Goal: Find specific page/section: Find specific page/section

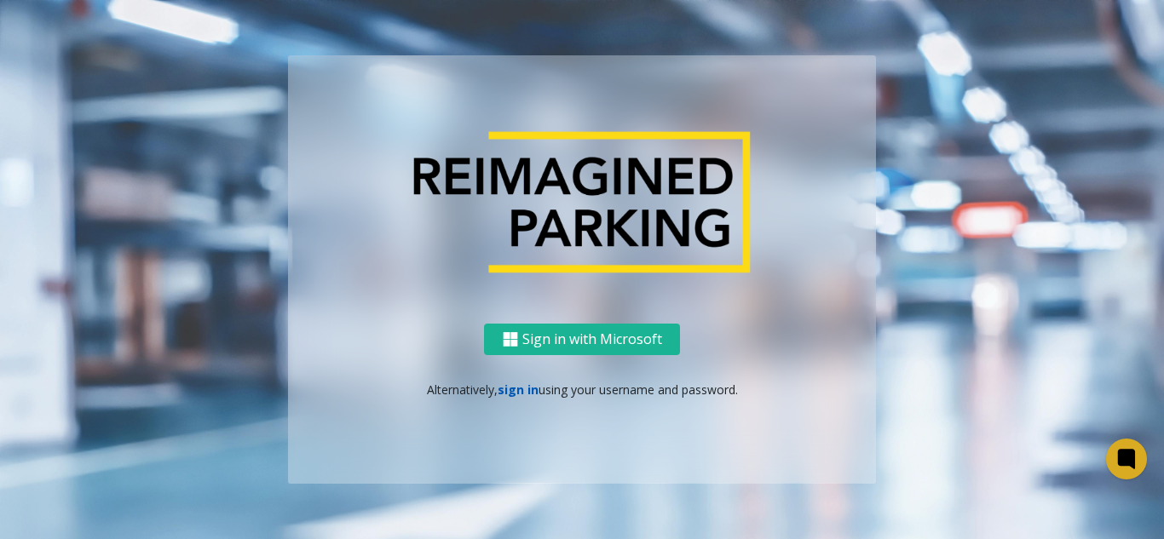
click at [510, 391] on link "sign in" at bounding box center [517, 390] width 41 height 16
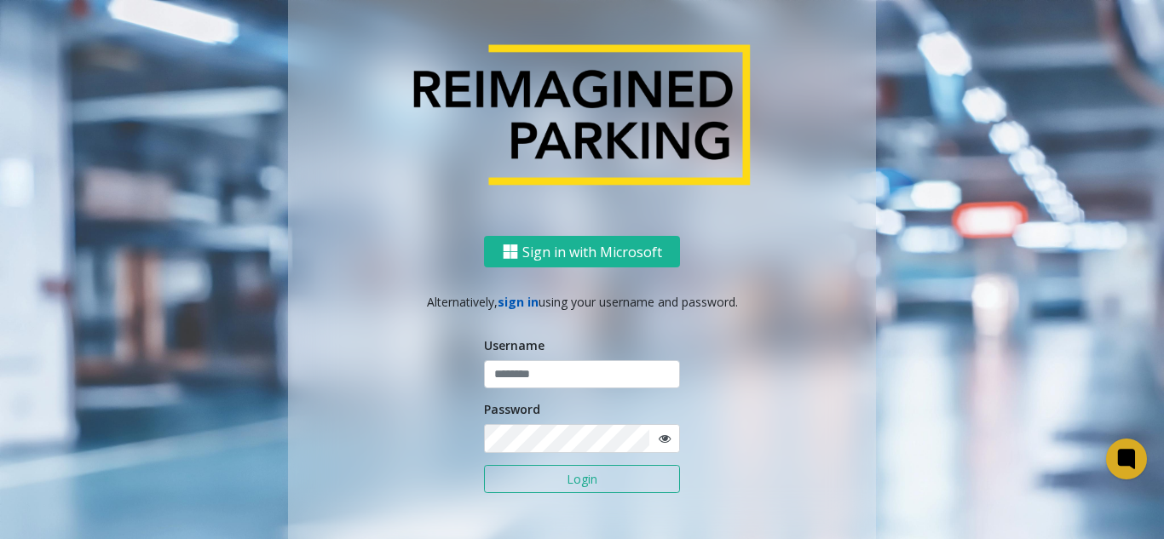
click at [518, 302] on link "sign in" at bounding box center [517, 302] width 41 height 16
click at [570, 376] on input "text" at bounding box center [582, 374] width 196 height 29
type input "*******"
click at [484, 465] on button "Login" at bounding box center [582, 479] width 196 height 29
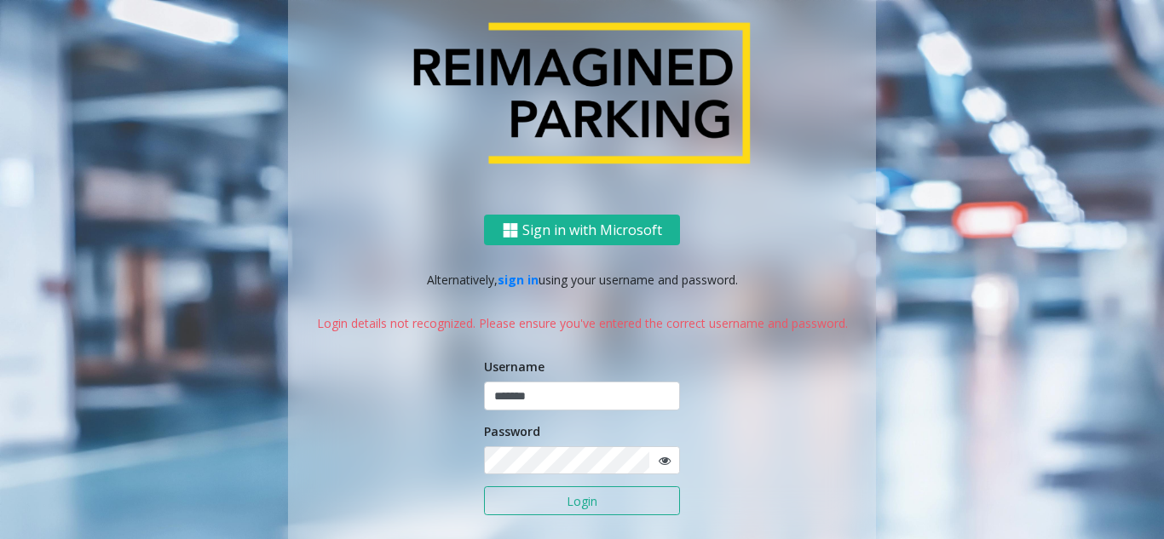
click at [669, 466] on span at bounding box center [664, 460] width 32 height 29
click at [658, 457] on icon at bounding box center [664, 461] width 12 height 12
click at [484, 486] on button "Login" at bounding box center [582, 500] width 196 height 29
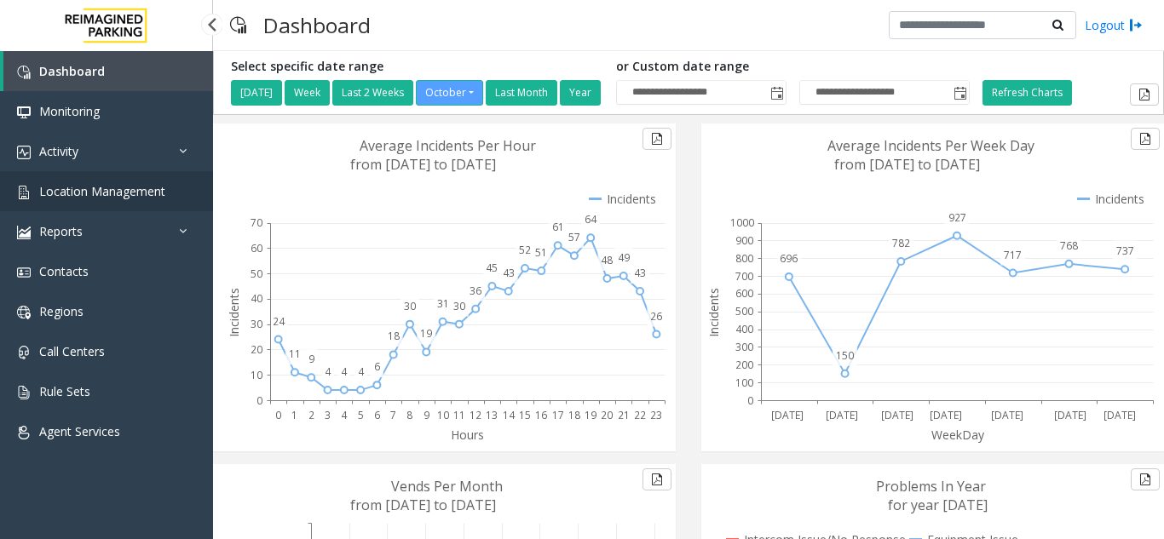
click at [145, 177] on link "Location Management" at bounding box center [106, 191] width 213 height 40
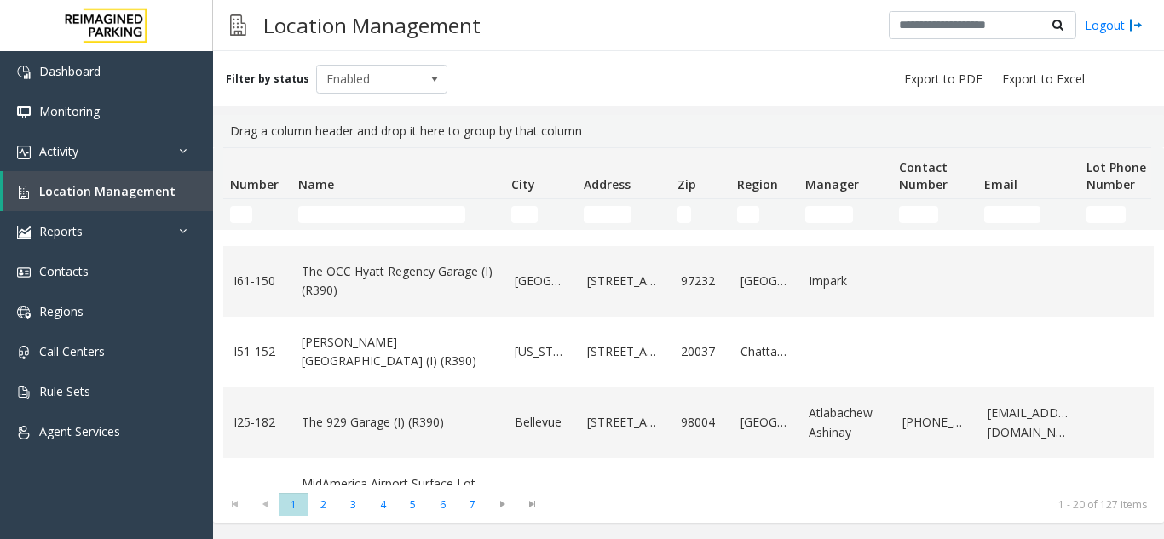
scroll to position [511, 0]
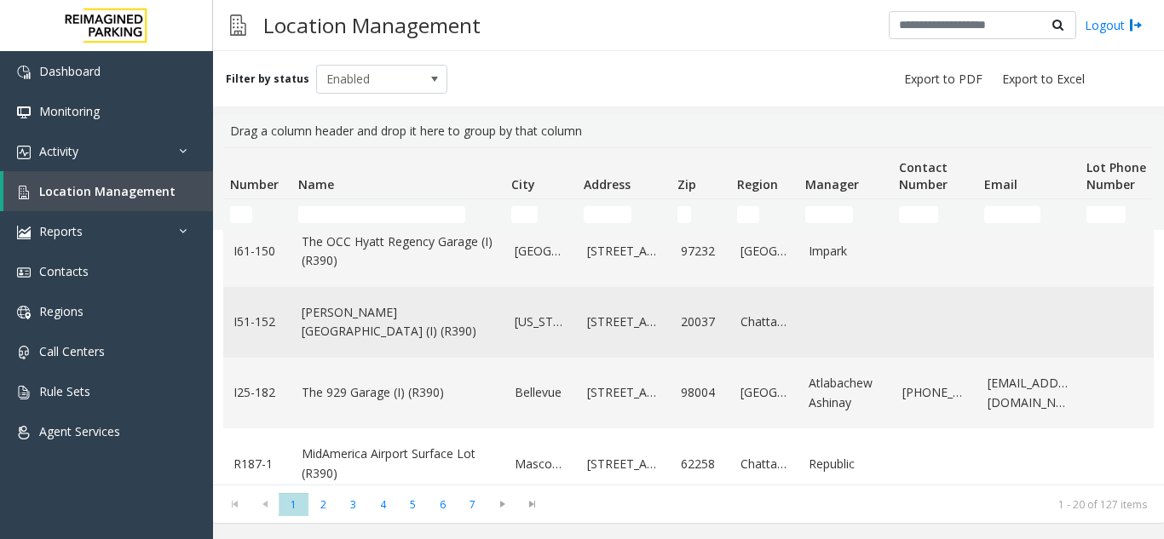
click at [422, 331] on link "[PERSON_NAME][GEOGRAPHIC_DATA] (I) (R390)" at bounding box center [398, 322] width 193 height 38
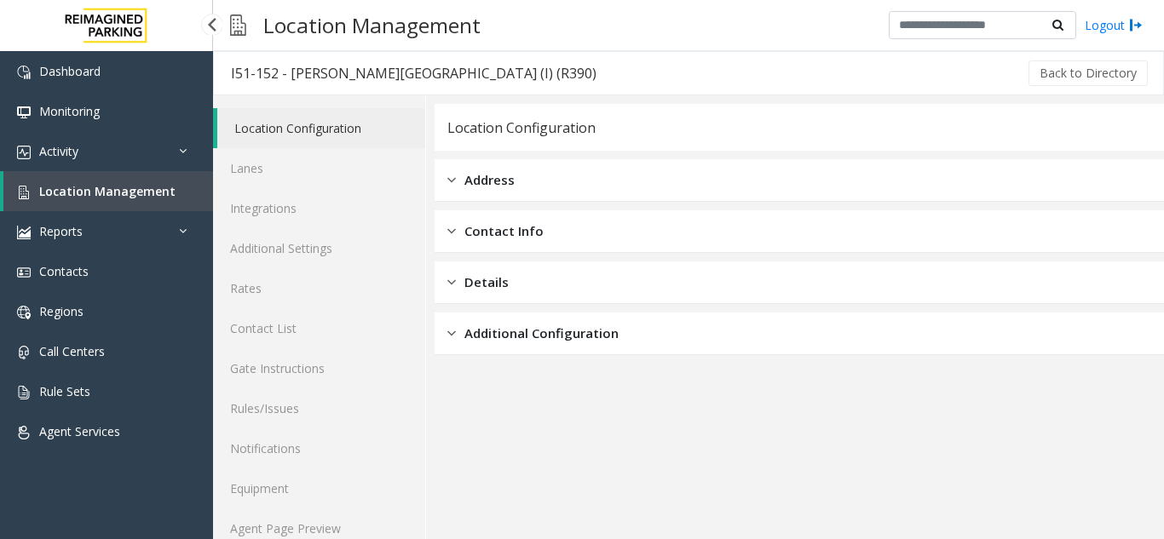
click at [38, 195] on link "Location Management" at bounding box center [108, 191] width 210 height 40
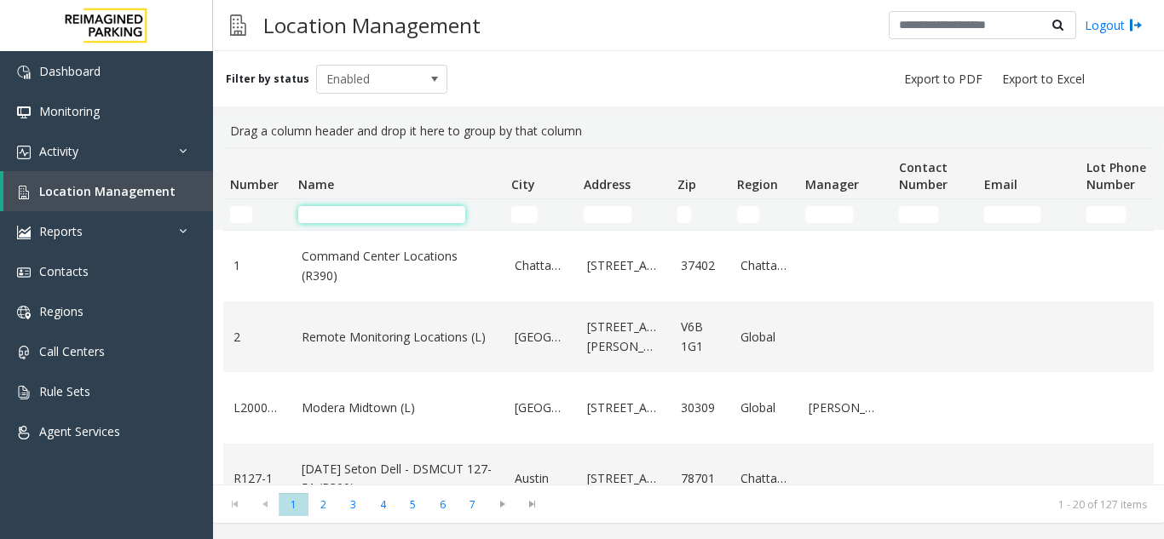
click at [353, 210] on input "Name Filter" at bounding box center [381, 214] width 167 height 17
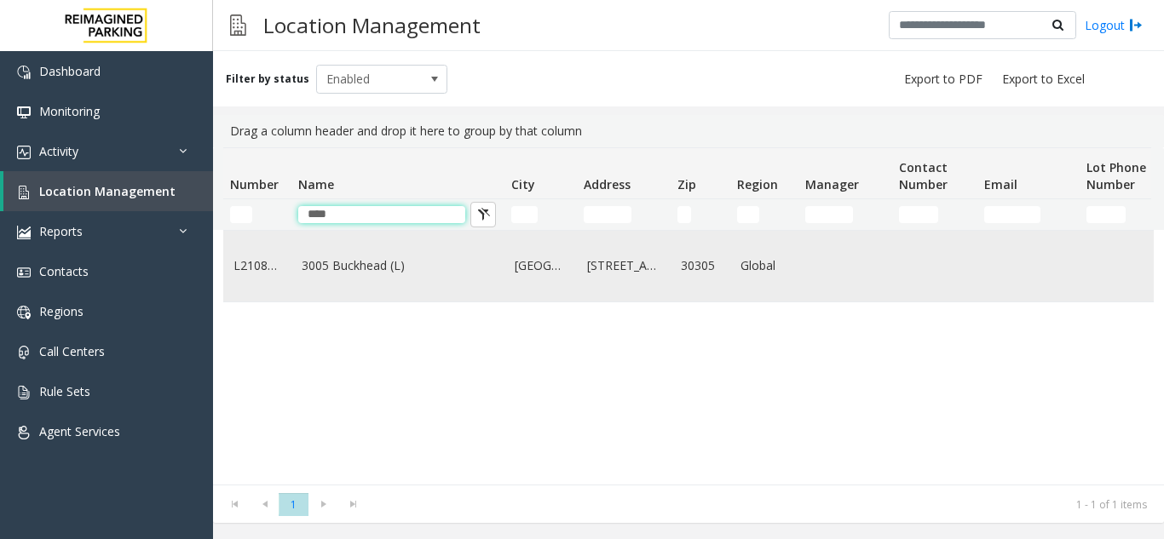
type input "****"
click at [355, 275] on link "3005 Buckhead (L)" at bounding box center [398, 265] width 193 height 19
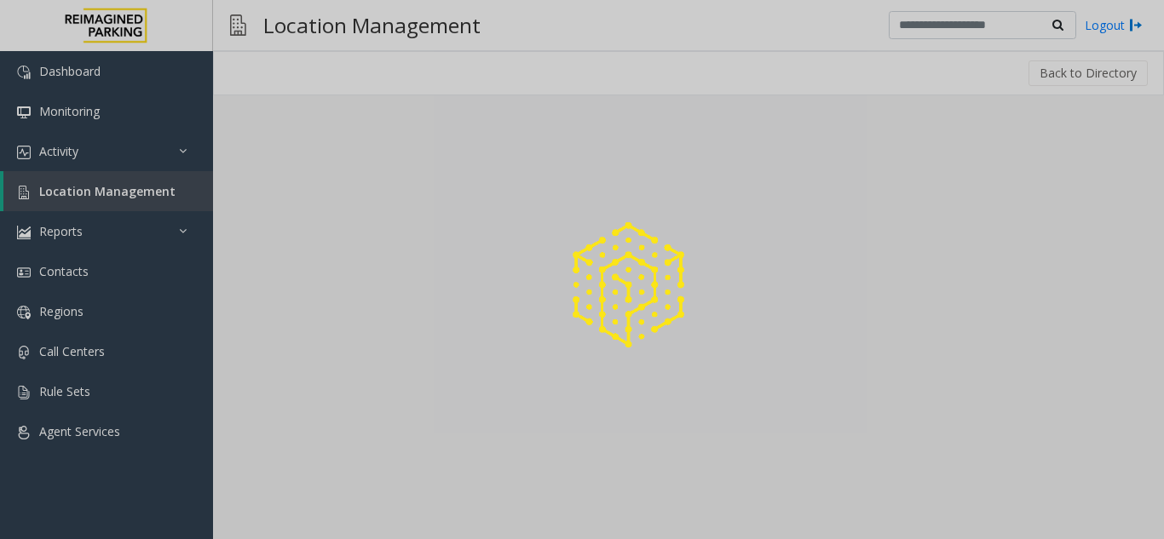
click at [355, 279] on div at bounding box center [582, 269] width 1164 height 539
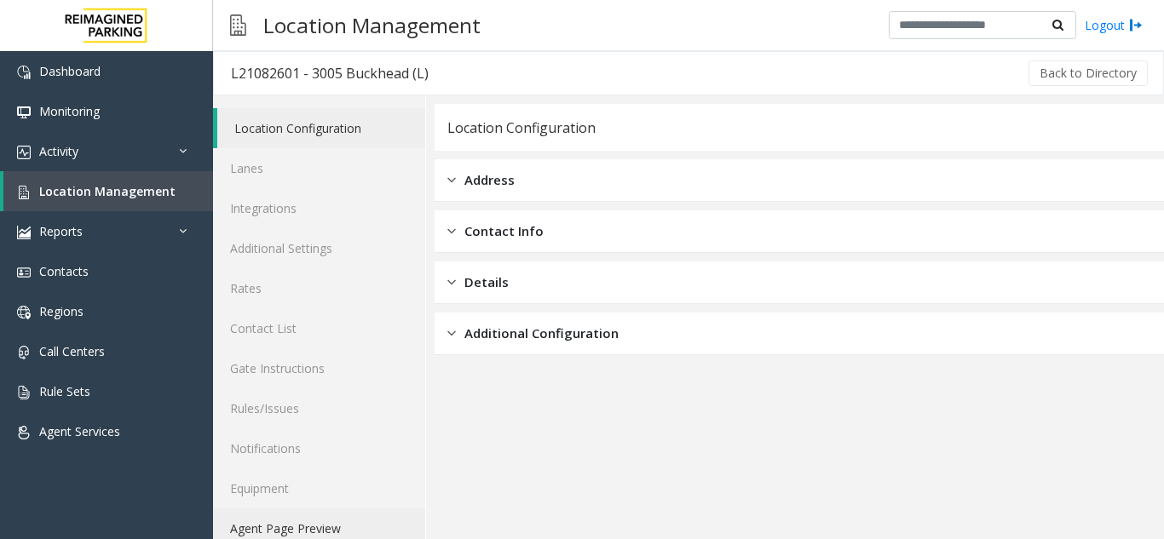
click at [346, 536] on link "Agent Page Preview" at bounding box center [319, 529] width 212 height 40
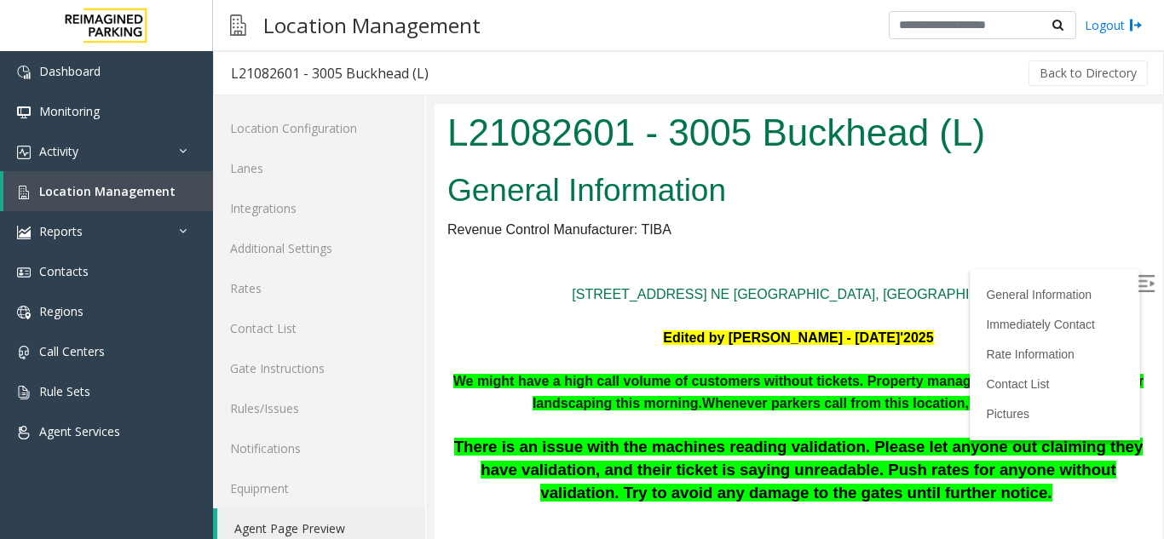
click at [1137, 287] on img at bounding box center [1145, 283] width 17 height 17
click at [55, 188] on span "Location Management" at bounding box center [107, 191] width 136 height 16
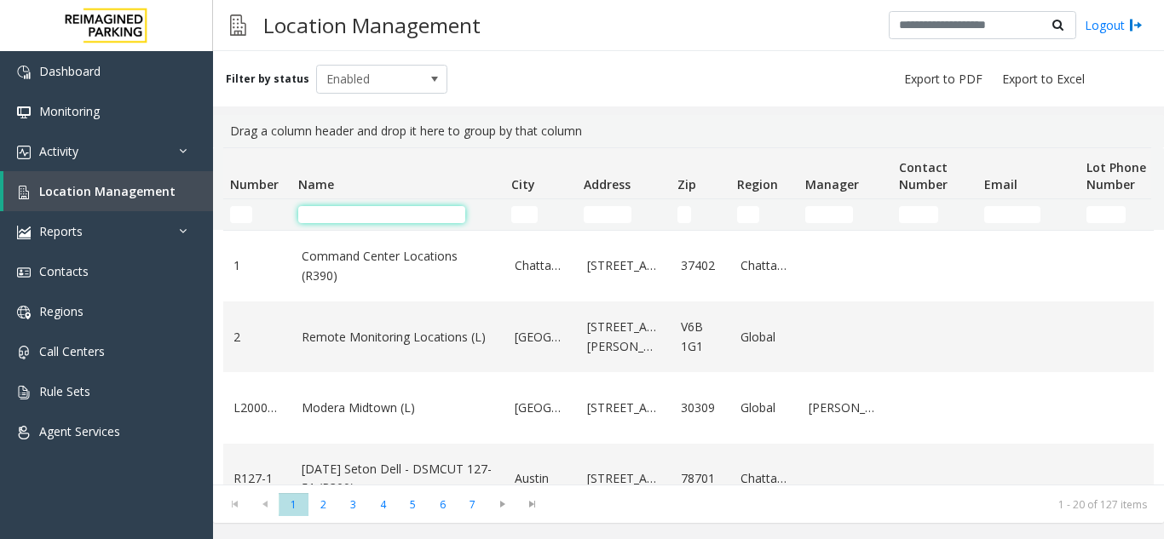
click at [418, 211] on input "Name Filter" at bounding box center [381, 214] width 167 height 17
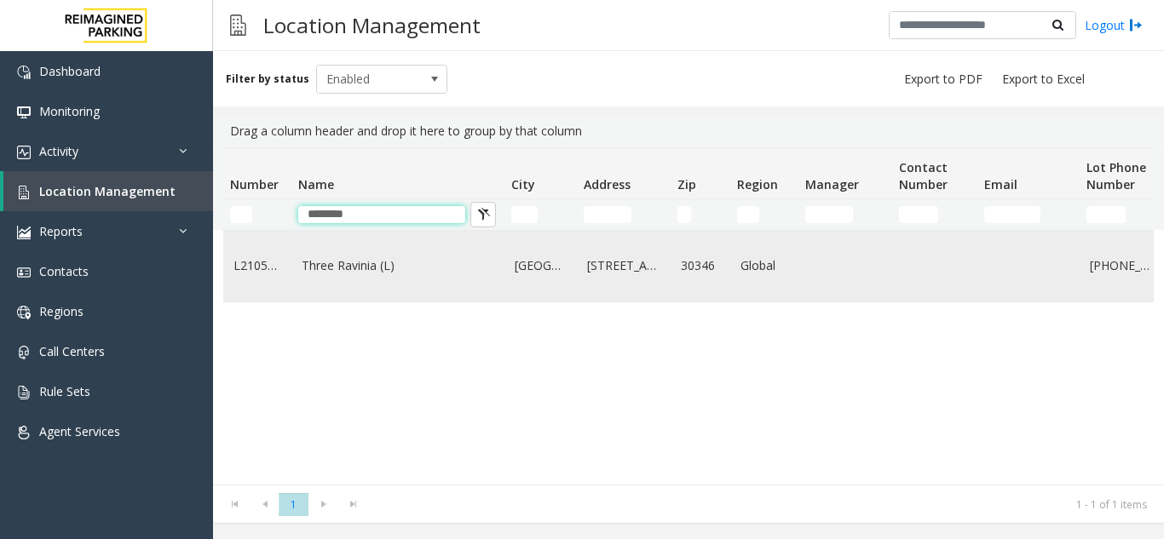
type input "********"
click at [409, 256] on link "Three Ravinia (L)" at bounding box center [398, 265] width 193 height 19
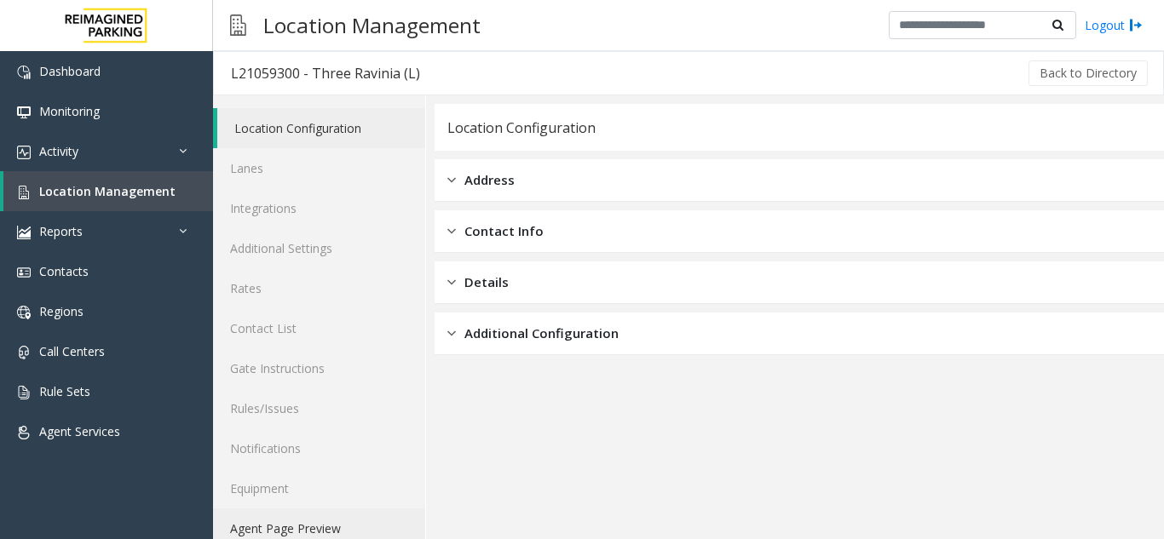
click at [328, 514] on link "Agent Page Preview" at bounding box center [319, 529] width 212 height 40
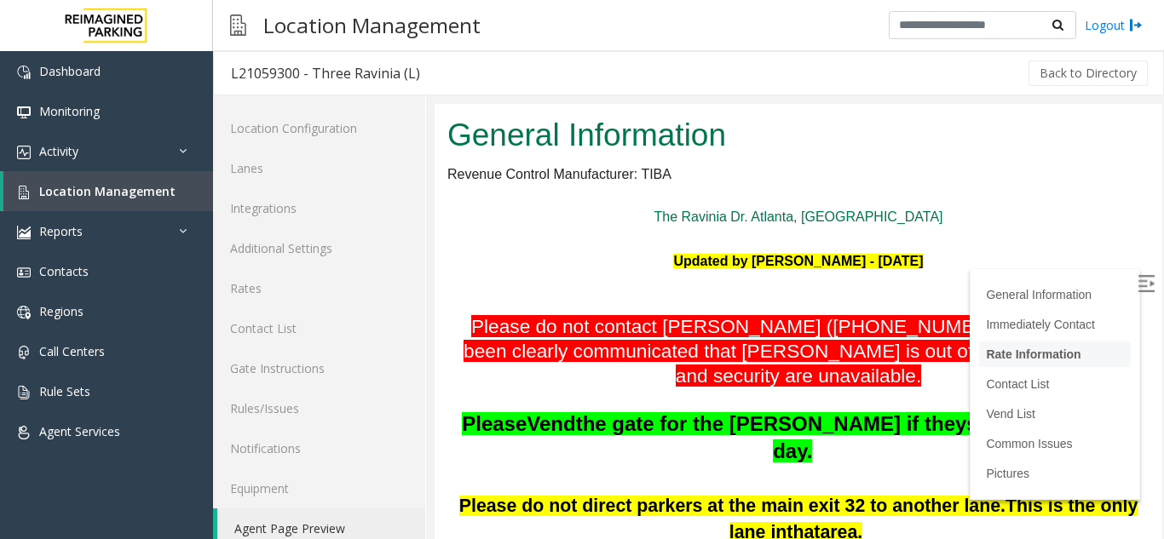
scroll to position [85, 0]
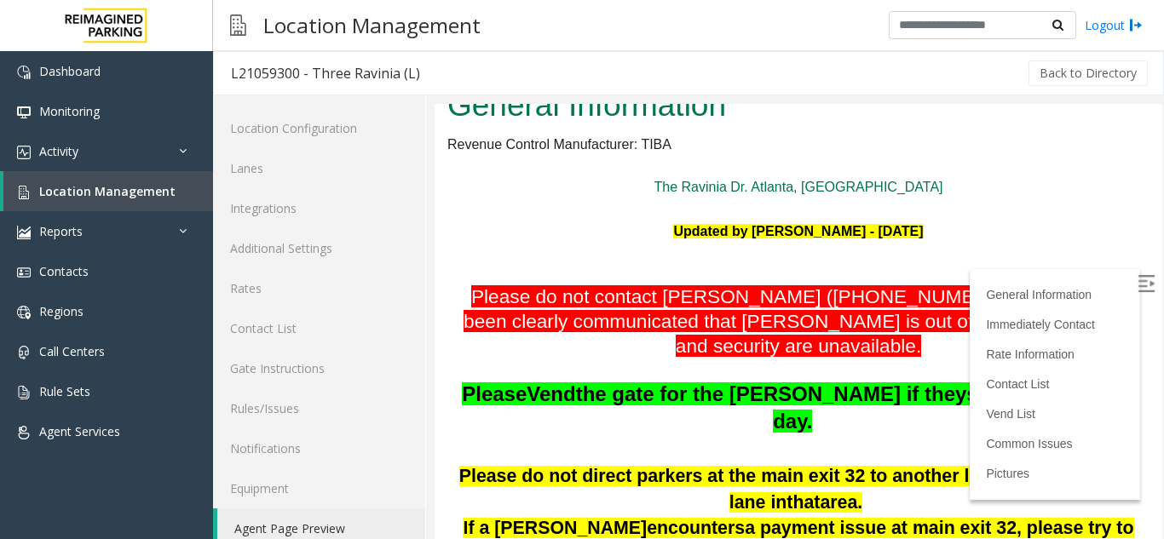
click at [1135, 285] on label at bounding box center [1148, 286] width 26 height 26
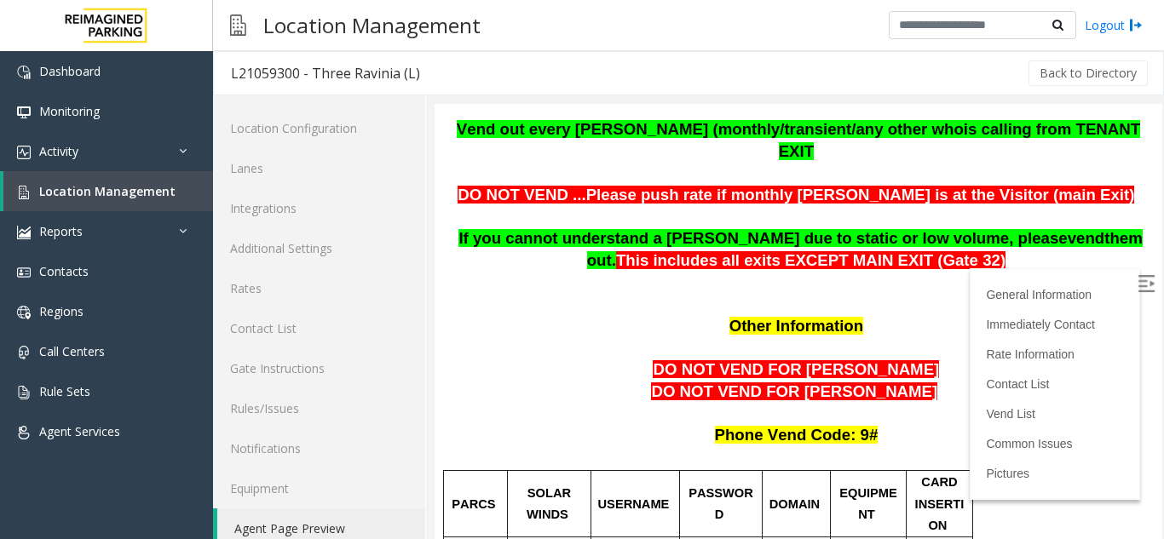
scroll to position [767, 0]
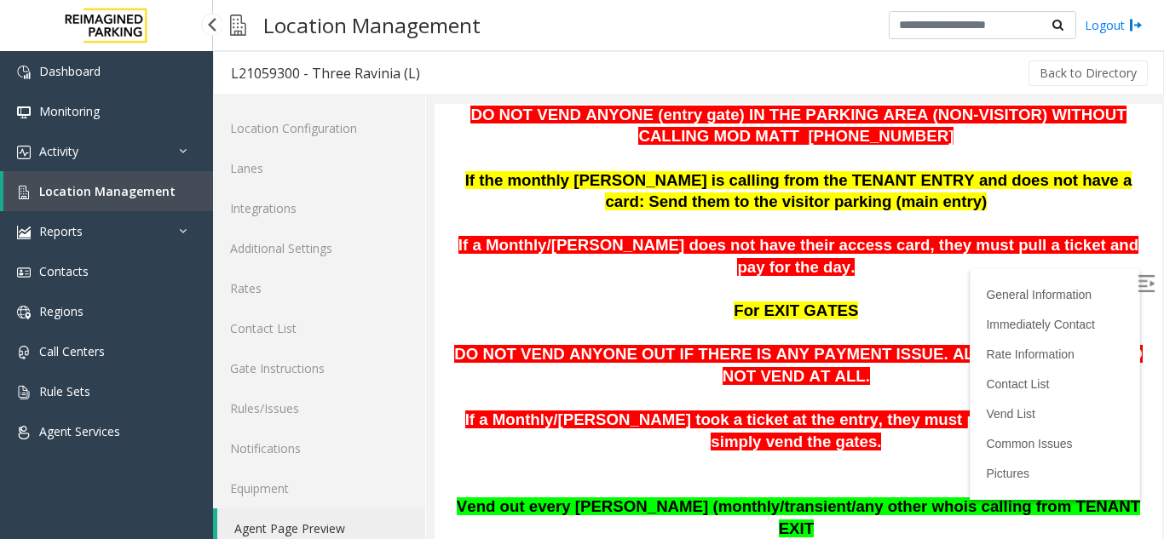
click at [159, 199] on link "Location Management" at bounding box center [108, 191] width 210 height 40
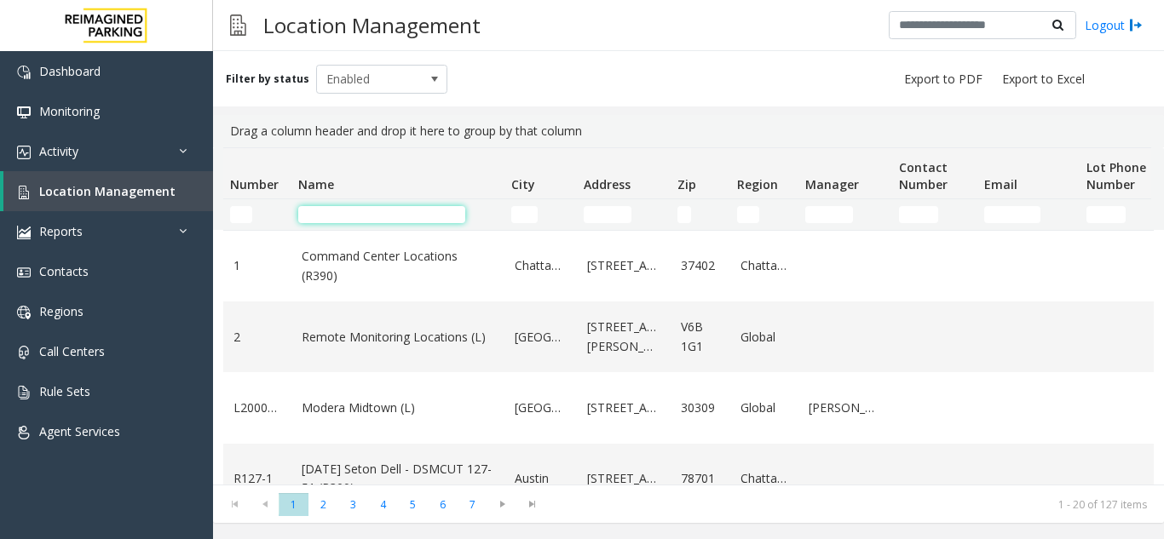
click at [353, 220] on input "Name Filter" at bounding box center [381, 214] width 167 height 17
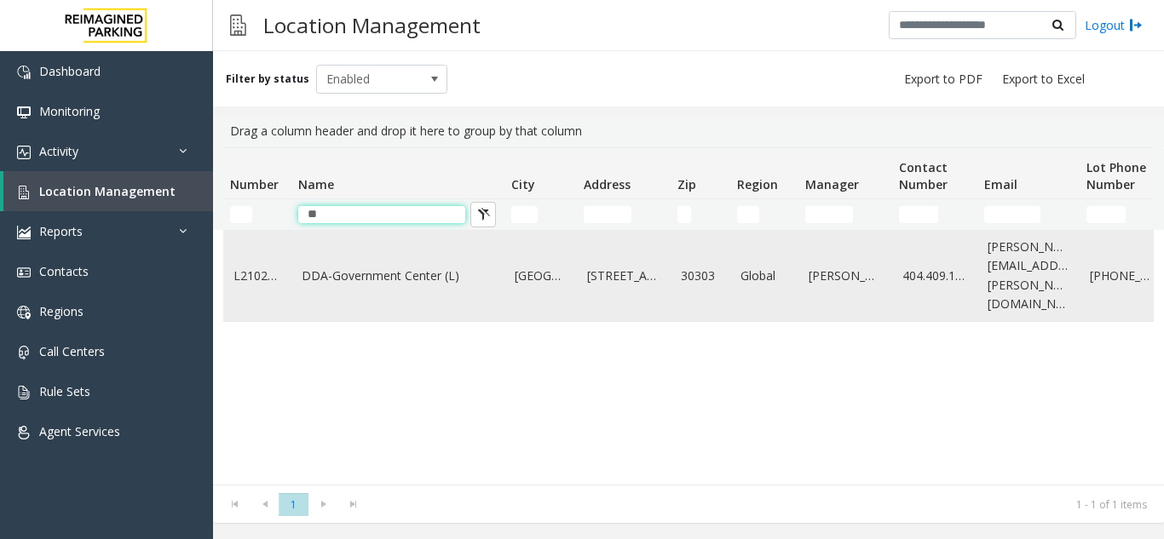
type input "**"
click at [346, 270] on link "DDA-Government Center (L)" at bounding box center [398, 276] width 193 height 19
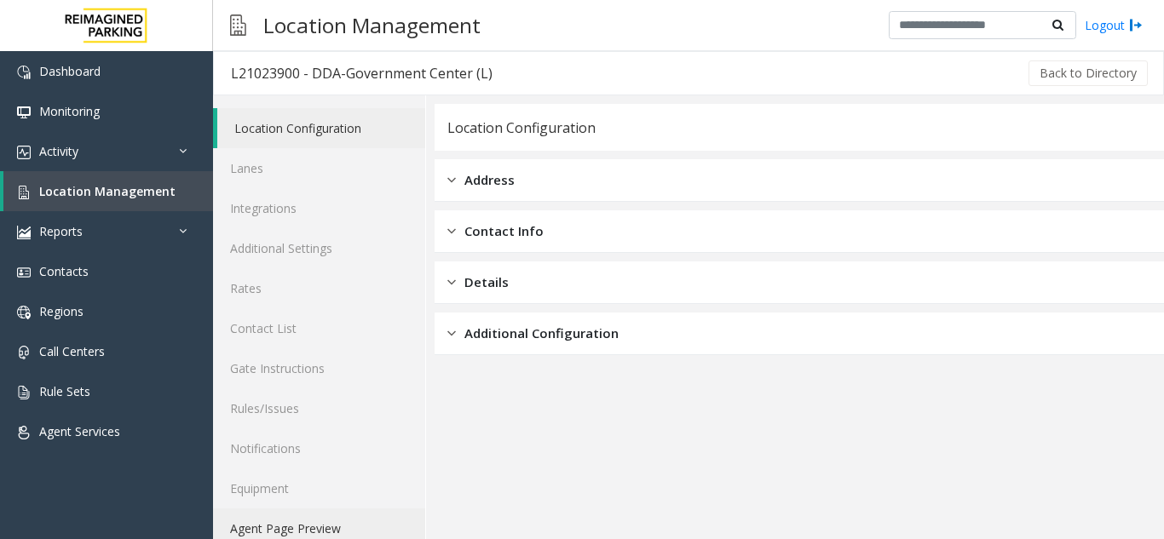
click at [246, 525] on link "Agent Page Preview" at bounding box center [319, 529] width 212 height 40
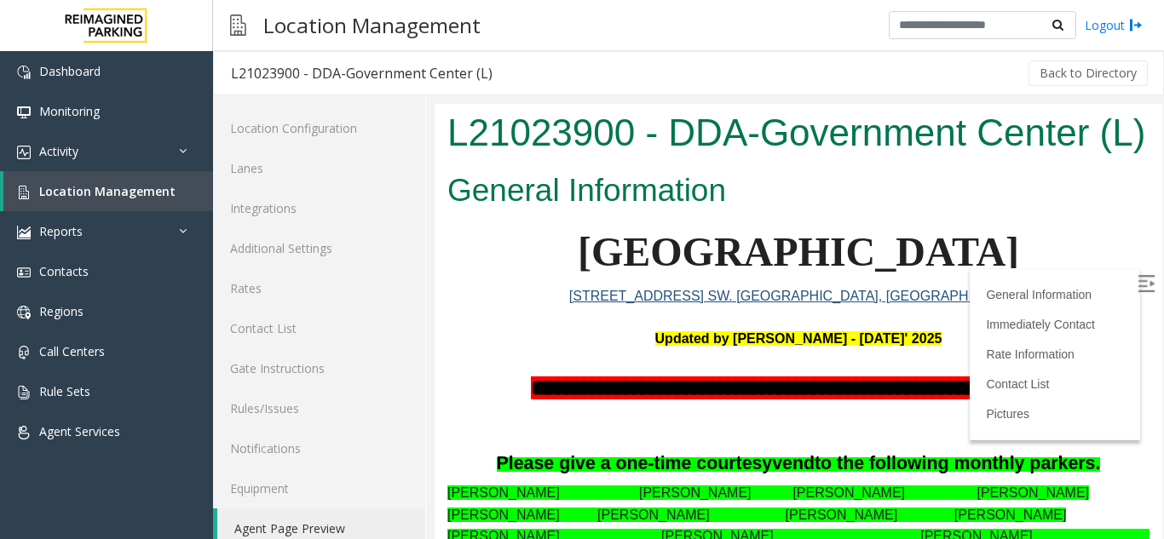
click at [1137, 282] on img at bounding box center [1145, 283] width 17 height 17
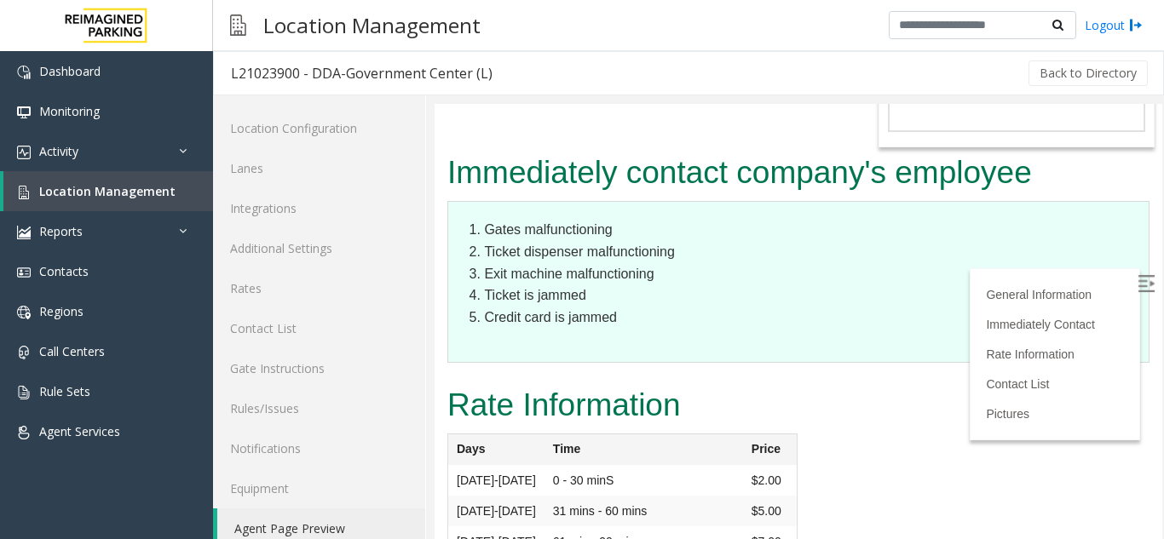
scroll to position [2896, 0]
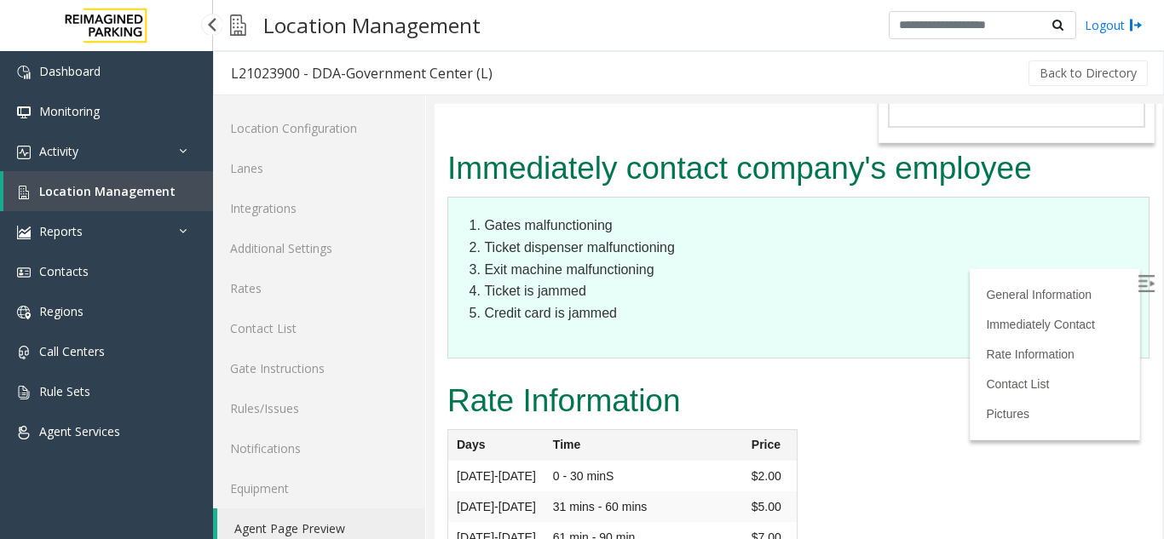
click at [103, 198] on span "Location Management" at bounding box center [107, 191] width 136 height 16
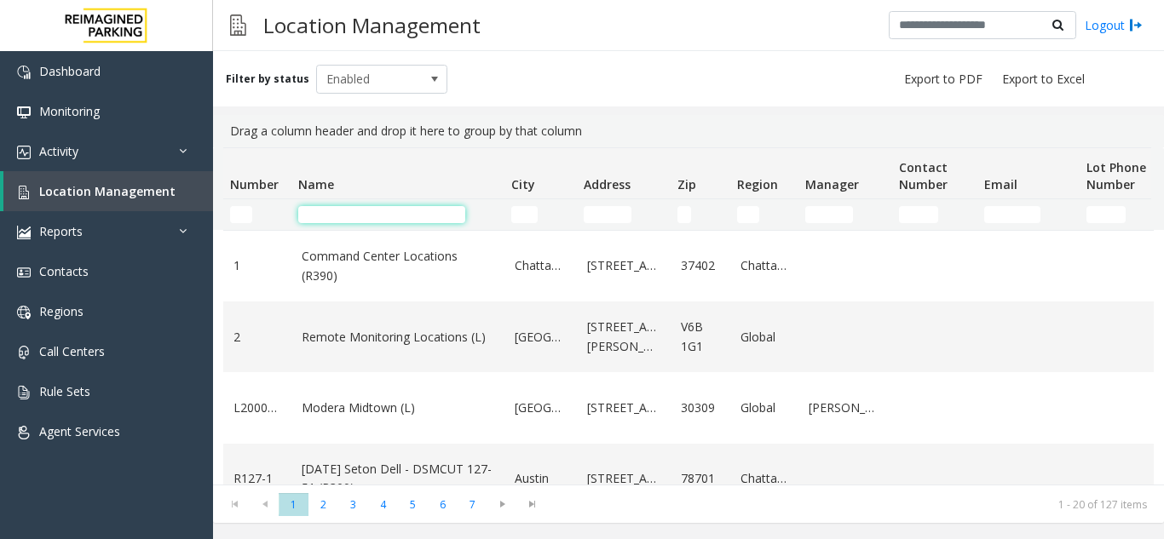
click at [336, 208] on input "Name Filter" at bounding box center [381, 214] width 167 height 17
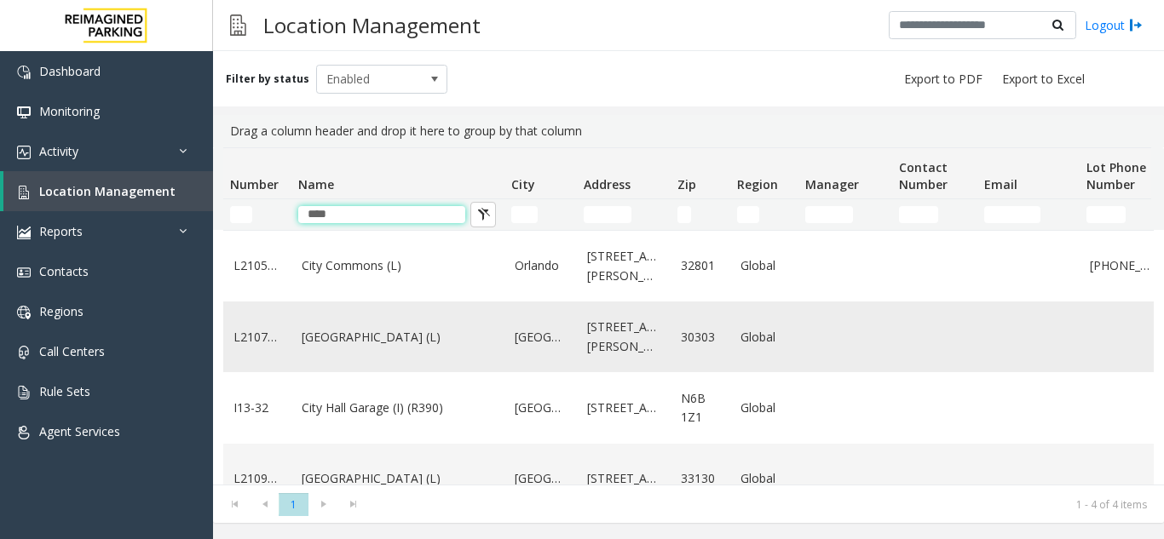
type input "****"
click at [365, 328] on link "[GEOGRAPHIC_DATA] (L)" at bounding box center [398, 337] width 193 height 19
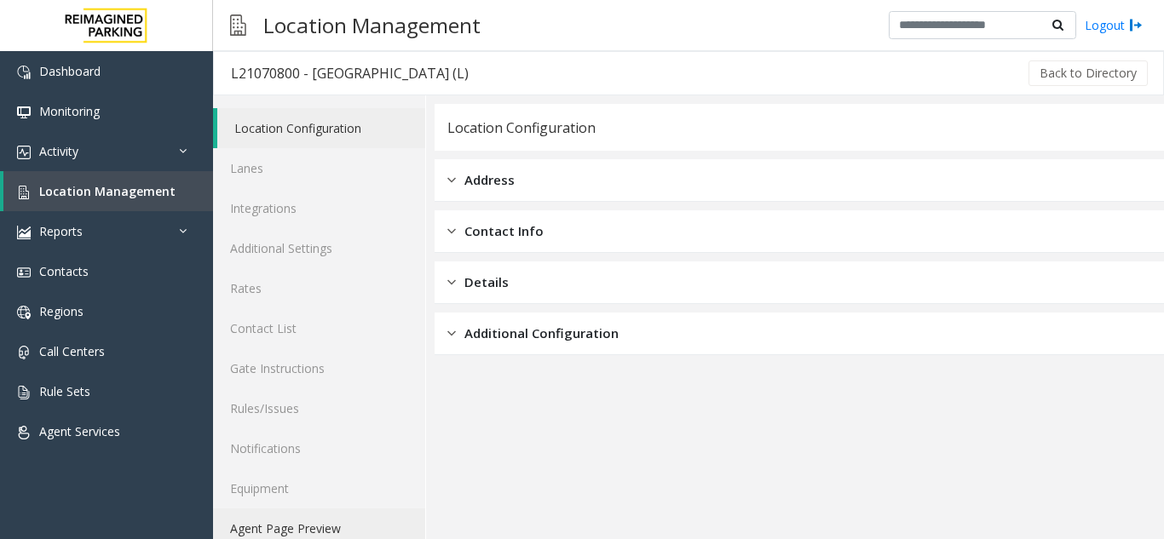
click at [301, 537] on link "Agent Page Preview" at bounding box center [319, 529] width 212 height 40
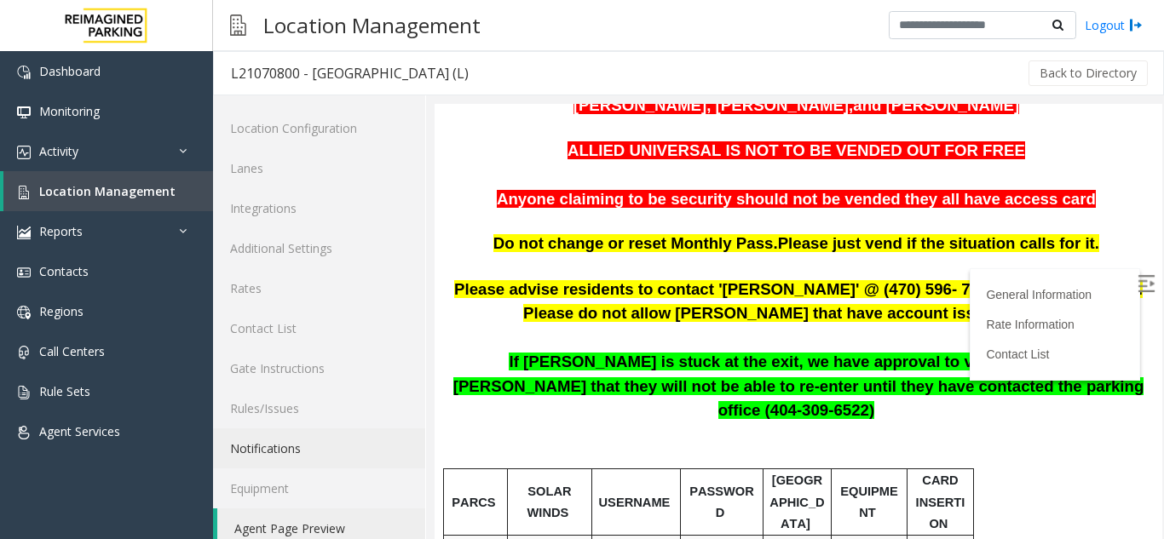
scroll to position [426, 0]
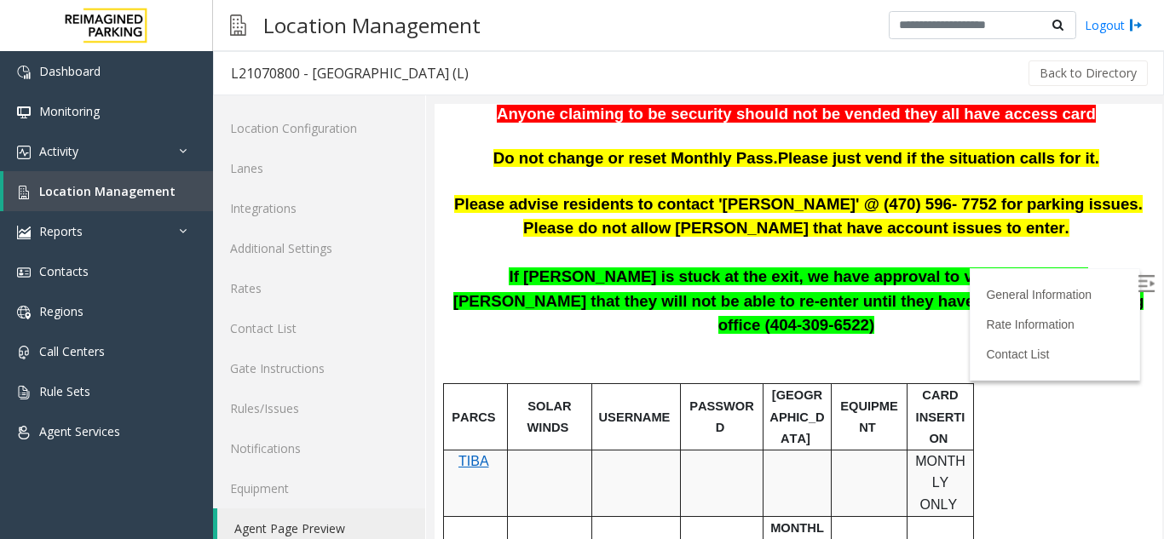
click at [1137, 285] on img at bounding box center [1145, 283] width 17 height 17
